Goal: Task Accomplishment & Management: Manage account settings

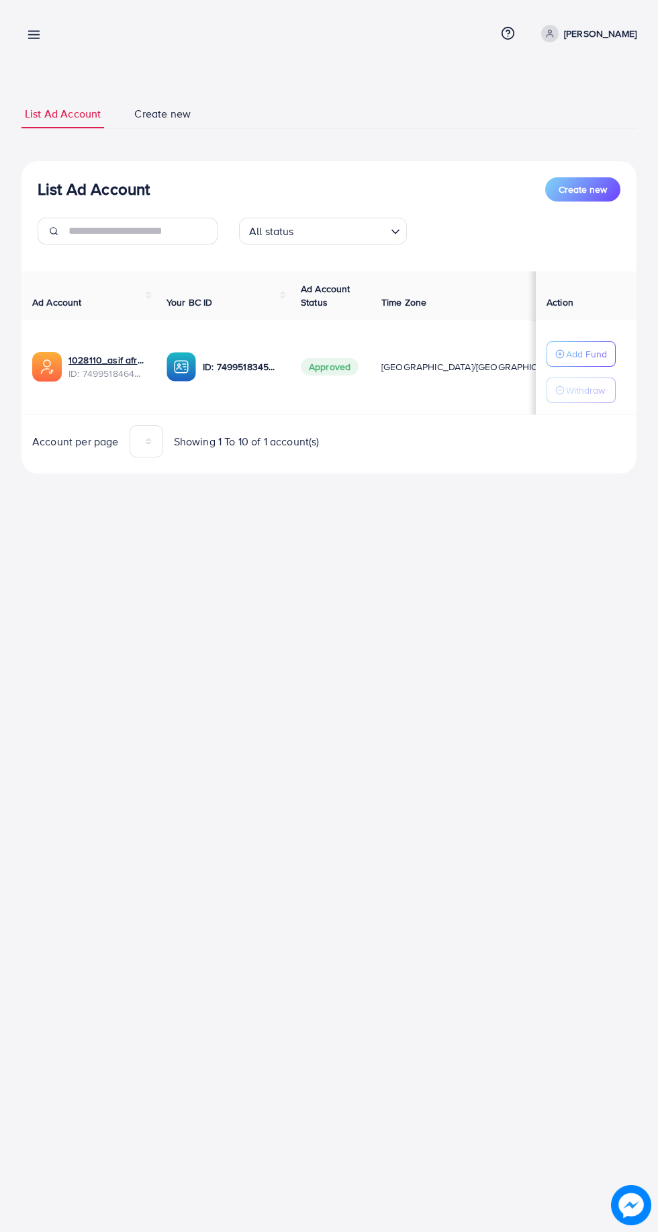
click at [64, 33] on div "My ad accounts Help Center Contact Support Term and policy About Us [PERSON_NAM…" at bounding box center [328, 33] width 615 height 35
click at [34, 35] on line at bounding box center [34, 35] width 11 height 0
click at [34, 38] on line at bounding box center [34, 38] width 11 height 0
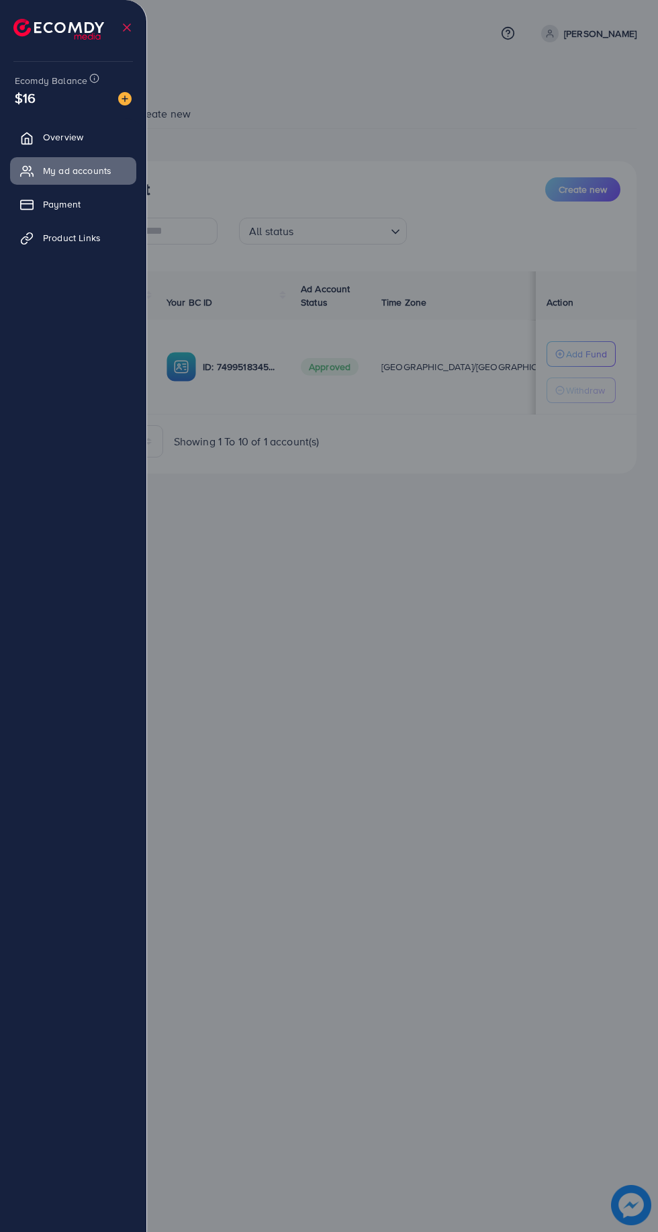
click at [389, 711] on div at bounding box center [329, 739] width 658 height 1479
